Goal: Task Accomplishment & Management: Use online tool/utility

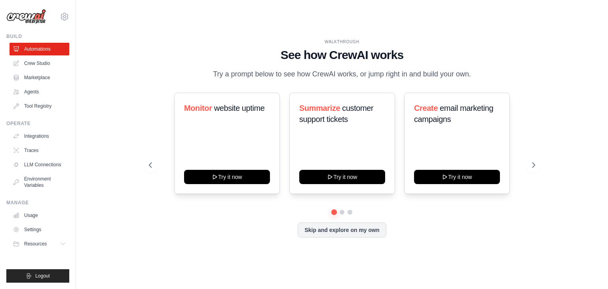
click at [542, 164] on div "WALKTHROUGH See how CrewAI works Try a prompt below to see how CrewAI works, or…" at bounding box center [341, 144] width 405 height 211
click at [537, 165] on icon at bounding box center [534, 165] width 8 height 8
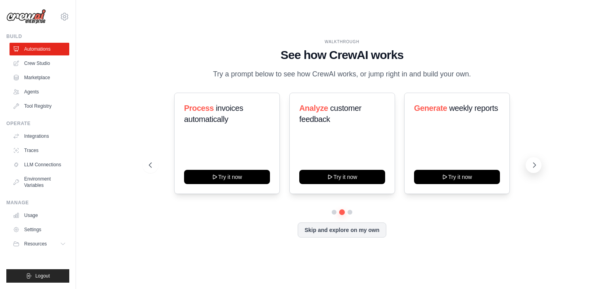
click at [537, 165] on icon at bounding box center [534, 165] width 8 height 8
click at [42, 165] on link "LLM Connections" at bounding box center [40, 164] width 60 height 13
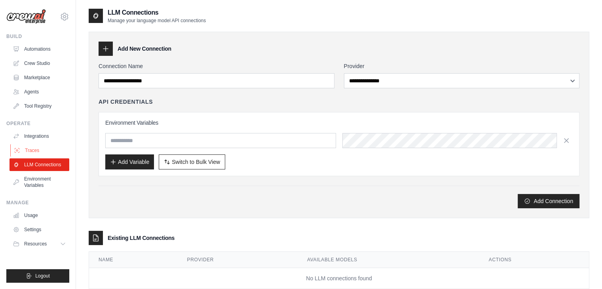
click at [42, 154] on link "Traces" at bounding box center [40, 150] width 60 height 13
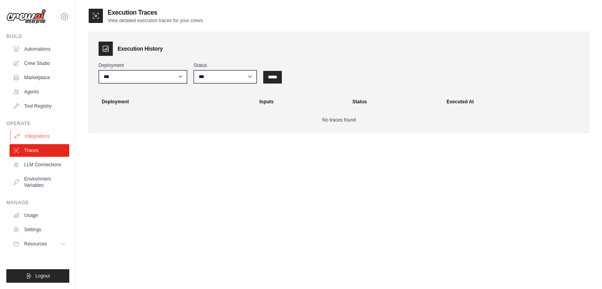
click at [42, 139] on link "Integrations" at bounding box center [40, 136] width 60 height 13
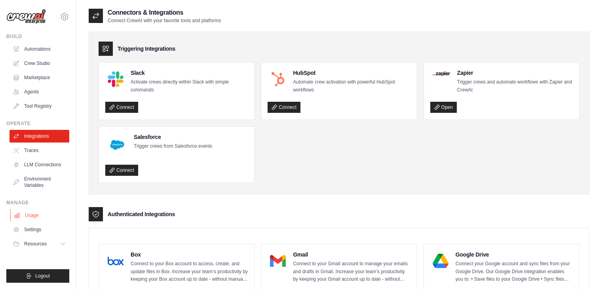
click at [27, 220] on link "Usage" at bounding box center [40, 215] width 60 height 13
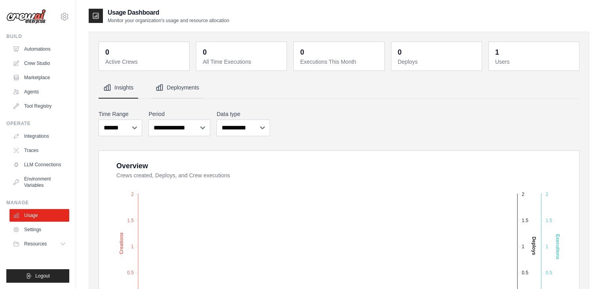
click at [175, 90] on button "Deployments" at bounding box center [177, 87] width 53 height 21
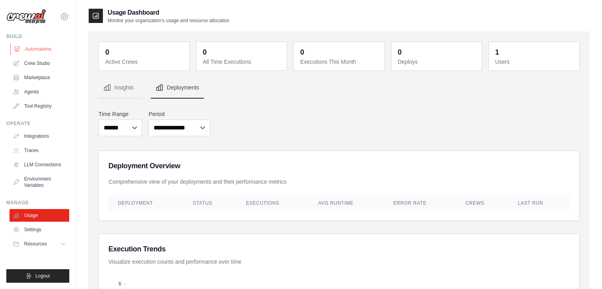
click at [43, 50] on link "Automations" at bounding box center [40, 49] width 60 height 13
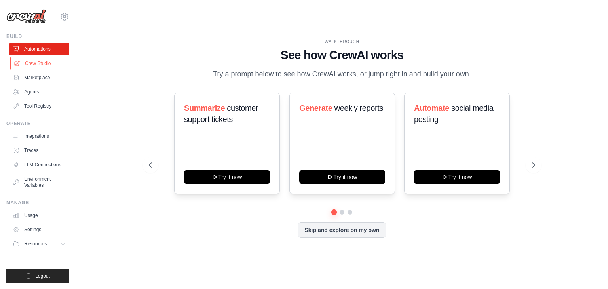
click at [43, 58] on link "Crew Studio" at bounding box center [40, 63] width 60 height 13
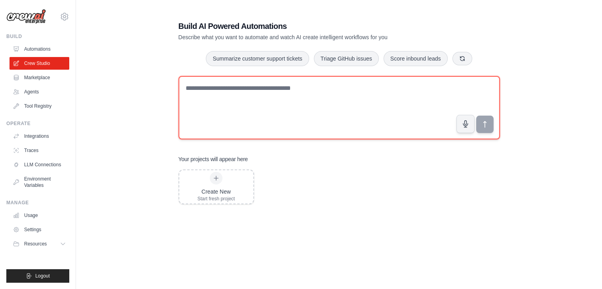
click at [247, 89] on textarea at bounding box center [339, 107] width 321 height 63
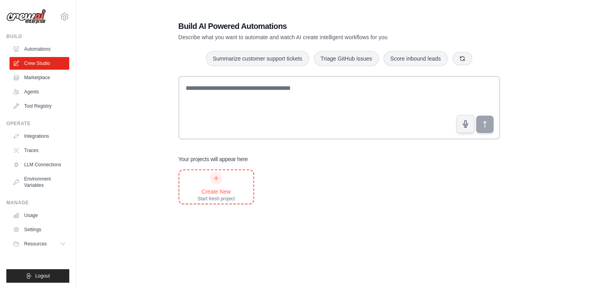
click at [215, 180] on icon at bounding box center [216, 178] width 6 height 6
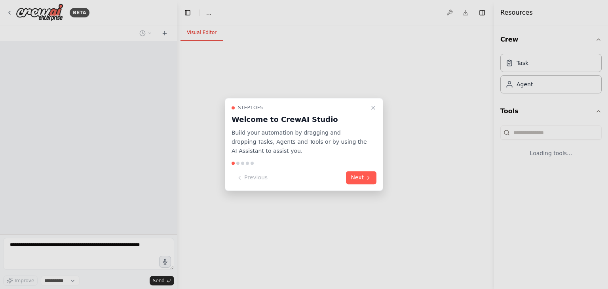
select select "****"
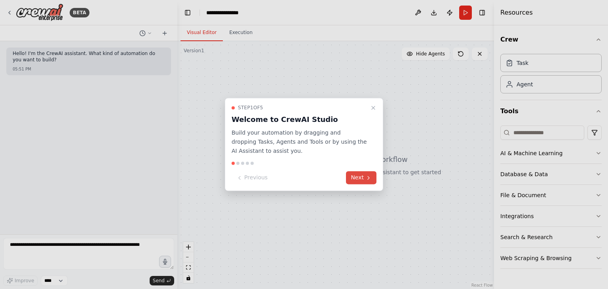
click at [355, 182] on button "Next" at bounding box center [361, 177] width 30 height 13
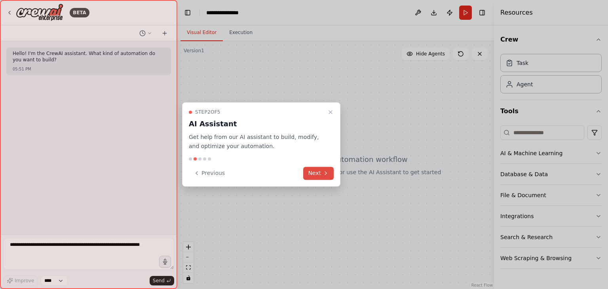
click at [318, 173] on button "Next" at bounding box center [318, 173] width 30 height 13
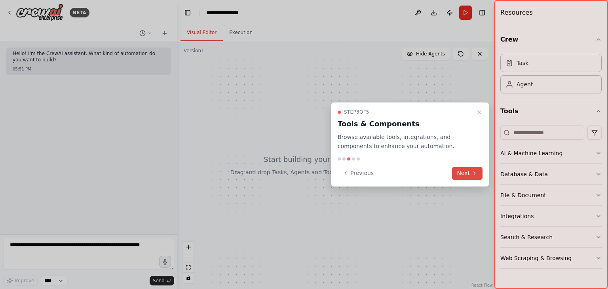
click at [467, 169] on button "Next" at bounding box center [467, 173] width 30 height 13
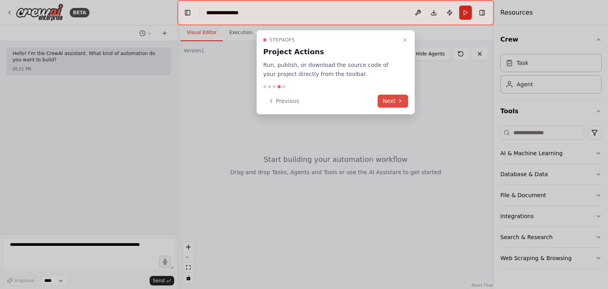
click at [400, 101] on icon at bounding box center [400, 101] width 6 height 6
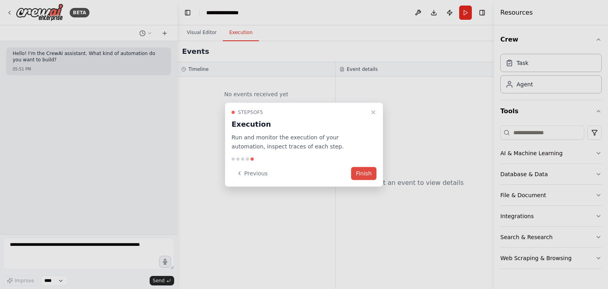
click at [372, 175] on button "Finish" at bounding box center [363, 173] width 25 height 13
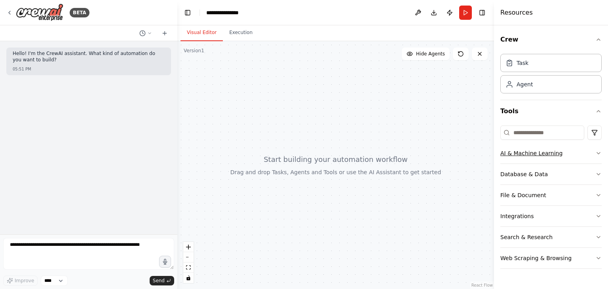
click at [559, 152] on button "AI & Machine Learning" at bounding box center [550, 153] width 101 height 21
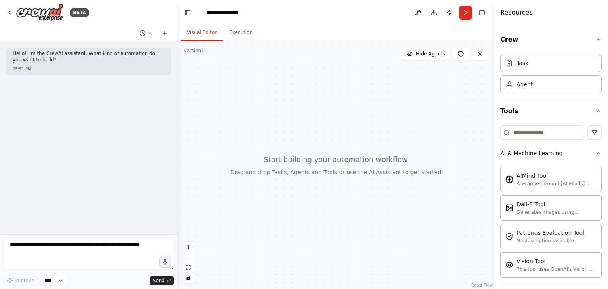
click at [566, 152] on button "AI & Machine Learning" at bounding box center [550, 153] width 101 height 21
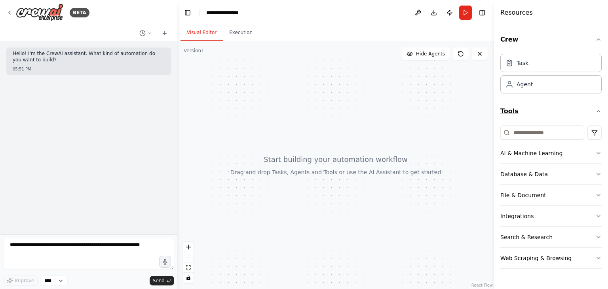
click at [594, 110] on button "Tools" at bounding box center [550, 111] width 101 height 22
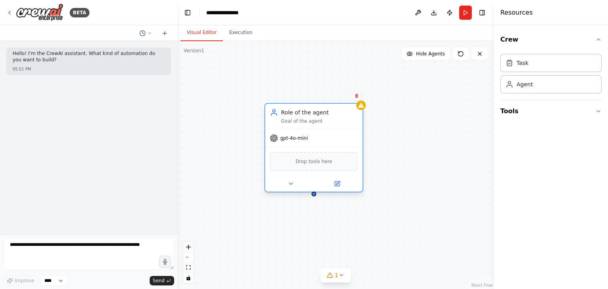
drag, startPoint x: 413, startPoint y: 112, endPoint x: 342, endPoint y: 118, distance: 71.9
click at [342, 118] on div "Goal of the agent" at bounding box center [319, 121] width 77 height 6
click at [289, 188] on div at bounding box center [313, 184] width 97 height 16
click at [289, 184] on icon at bounding box center [291, 184] width 6 height 6
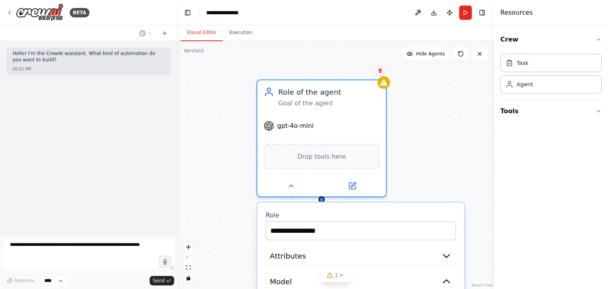
click at [381, 70] on icon at bounding box center [379, 70] width 3 height 4
click at [361, 72] on button "Confirm" at bounding box center [358, 71] width 28 height 10
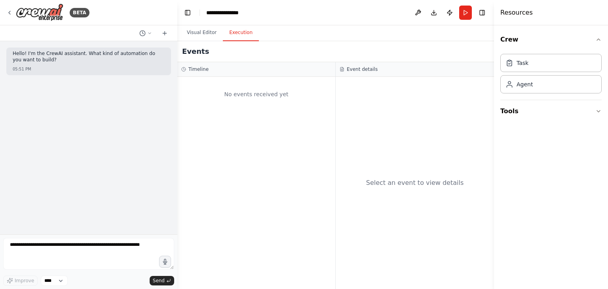
click at [236, 40] on button "Execution" at bounding box center [241, 33] width 36 height 17
click at [203, 34] on button "Visual Editor" at bounding box center [202, 33] width 42 height 17
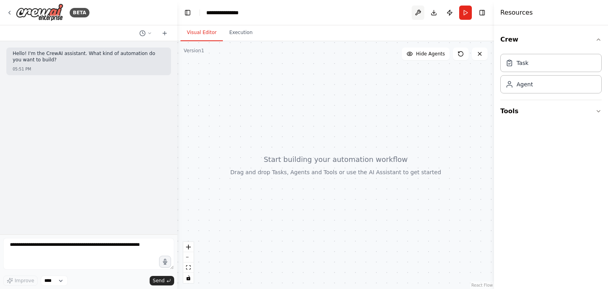
click at [418, 15] on button at bounding box center [418, 13] width 13 height 14
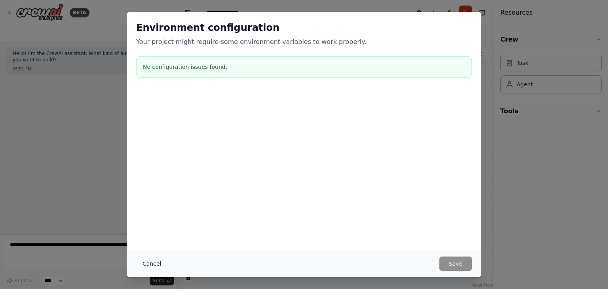
click at [150, 262] on button "Cancel" at bounding box center [151, 264] width 31 height 14
